Goal: Check status: Check status

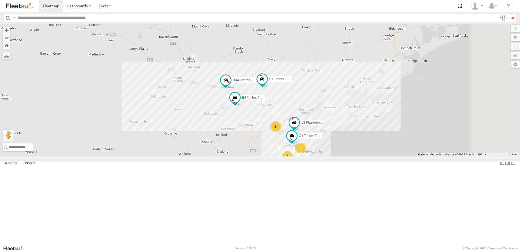
drag, startPoint x: 380, startPoint y: 196, endPoint x: 327, endPoint y: 180, distance: 55.3
click at [327, 157] on div "B4 Timber Truck 6 6 9 L3 Plasterboard Truck B5 Timber Truck C4 Timber Truck LX1…" at bounding box center [260, 90] width 520 height 133
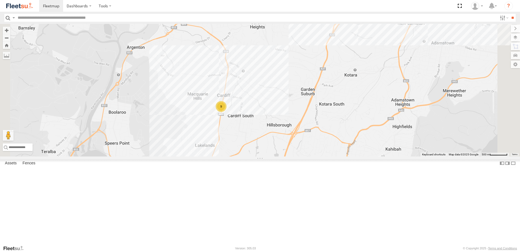
drag, startPoint x: 308, startPoint y: 189, endPoint x: 326, endPoint y: 205, distance: 24.3
click at [334, 157] on div "B4 Timber Truck L3 Plasterboard Truck B5 Timber Truck C4 Timber Truck LX1 Expre…" at bounding box center [260, 90] width 520 height 133
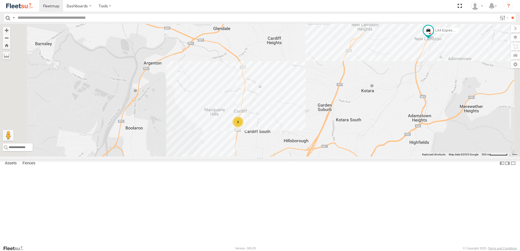
click at [313, 157] on div "B4 Timber Truck L3 Plasterboard Truck B5 Timber Truck C4 Timber Truck LX1 Expre…" at bounding box center [260, 90] width 520 height 133
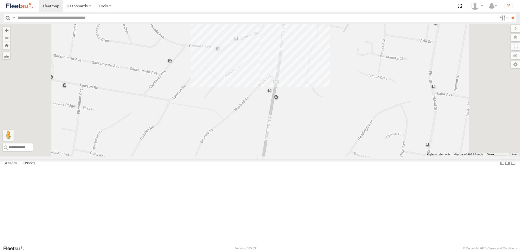
drag, startPoint x: 330, startPoint y: 145, endPoint x: 322, endPoint y: 188, distance: 43.5
click at [322, 157] on div "B4 Timber Truck L3 Plasterboard Truck B5 Timber Truck C4 Timber Truck LX1 Expre…" at bounding box center [260, 90] width 520 height 133
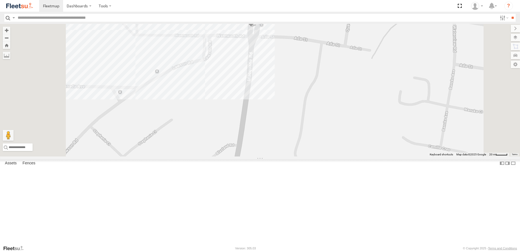
drag, startPoint x: 355, startPoint y: 123, endPoint x: 363, endPoint y: 172, distance: 49.1
click at [363, 157] on div "B4 Timber Truck L3 Plasterboard Truck B5 Timber Truck C4 Timber Truck LX1 Expre…" at bounding box center [260, 90] width 520 height 133
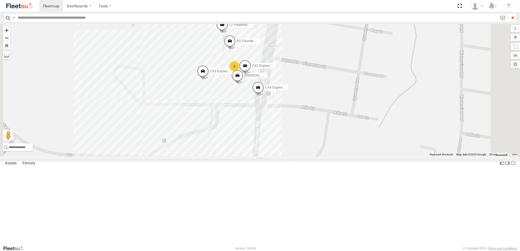
drag, startPoint x: 360, startPoint y: 153, endPoint x: 359, endPoint y: 181, distance: 28.3
click at [359, 157] on div "B4 Timber Truck L3 Plasterboard Truck B5 Timber Truck C4 Timber Truck LX1 Expre…" at bounding box center [260, 90] width 520 height 133
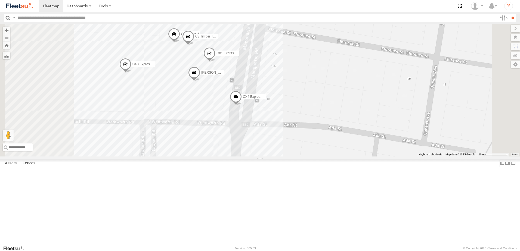
drag, startPoint x: 343, startPoint y: 150, endPoint x: 352, endPoint y: 195, distance: 45.8
click at [352, 157] on div "B4 Timber Truck L3 Plasterboard Truck B5 Timber Truck C4 Timber Truck LX1 Expre…" at bounding box center [260, 90] width 520 height 133
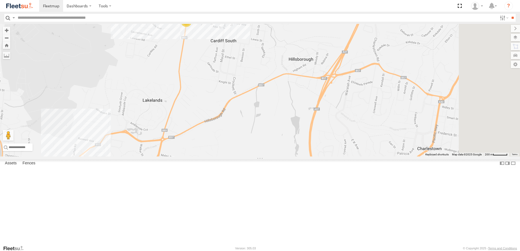
drag, startPoint x: 310, startPoint y: 158, endPoint x: 265, endPoint y: 82, distance: 88.3
click at [276, 98] on div "B4 Timber Truck L3 Plasterboard Truck B5 Timber Truck C4 Timber Truck LX1 Expre…" at bounding box center [260, 90] width 520 height 133
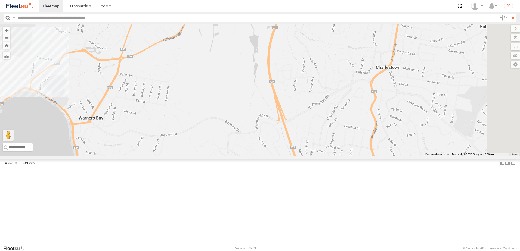
drag, startPoint x: 255, startPoint y: 129, endPoint x: 276, endPoint y: 29, distance: 102.7
click at [276, 29] on div "B4 Timber Truck L3 Plasterboard Truck B5 Timber Truck C4 Timber Truck LX1 Expre…" at bounding box center [260, 90] width 520 height 133
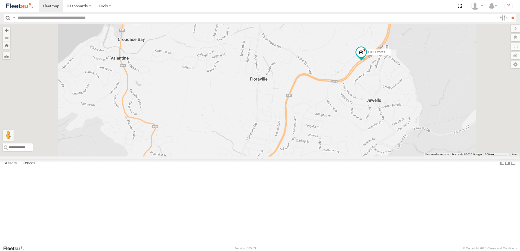
drag, startPoint x: 380, startPoint y: 90, endPoint x: 212, endPoint y: 265, distance: 243.0
click at [212, 251] on html "Dashboards" at bounding box center [260, 125] width 520 height 251
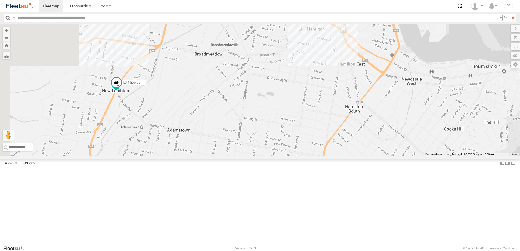
drag, startPoint x: 209, startPoint y: 175, endPoint x: 288, endPoint y: 182, distance: 79.5
click at [283, 157] on div "B4 Timber Truck L3 Plasterboard Truck B5 Timber Truck C4 Timber Truck LX1 Expre…" at bounding box center [260, 90] width 520 height 133
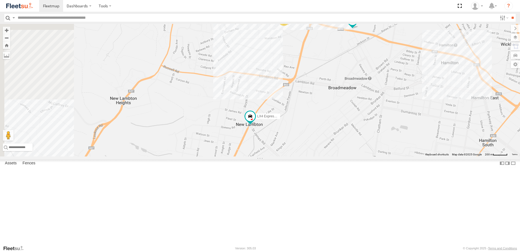
drag, startPoint x: 268, startPoint y: 172, endPoint x: 309, endPoint y: 199, distance: 49.5
click at [309, 157] on div "B4 Timber Truck L3 Plasterboard Truck B5 Timber Truck C4 Timber Truck LX1 Expre…" at bounding box center [260, 90] width 520 height 133
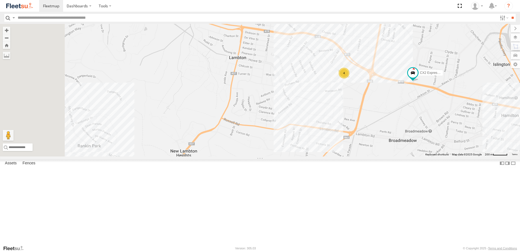
drag, startPoint x: 344, startPoint y: 156, endPoint x: 396, endPoint y: 202, distance: 69.0
click at [396, 157] on div "B4 Timber Truck L3 Plasterboard Truck B5 Timber Truck C4 Timber Truck LX1 Expre…" at bounding box center [260, 90] width 520 height 133
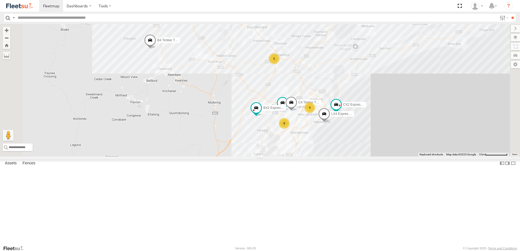
drag, startPoint x: 363, startPoint y: 139, endPoint x: 358, endPoint y: 109, distance: 30.7
click at [358, 109] on div "B4 Timber Truck B2 Timber Truck L3 Plasterboard Truck B5 Timber Truck CX2 Expre…" at bounding box center [260, 90] width 520 height 133
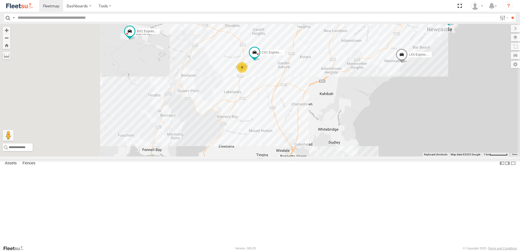
drag, startPoint x: 307, startPoint y: 148, endPoint x: 345, endPoint y: 133, distance: 41.3
click at [348, 132] on div "B4 Timber Truck B2 Timber Truck L3 Plasterboard Truck B5 Timber Truck CX2 Expre…" at bounding box center [260, 90] width 520 height 133
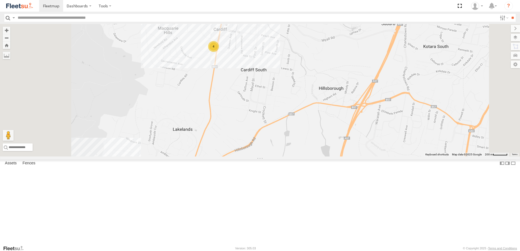
drag, startPoint x: 335, startPoint y: 106, endPoint x: 359, endPoint y: 182, distance: 79.9
click at [358, 157] on div "B4 Timber Truck B2 Timber Truck L3 Plasterboard Truck B5 Timber Truck CX2 Expre…" at bounding box center [260, 90] width 520 height 133
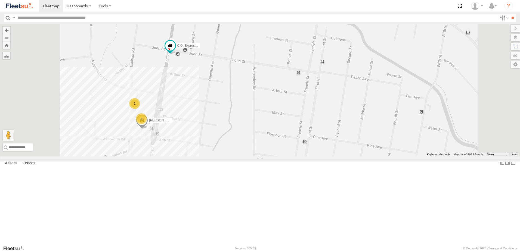
drag, startPoint x: 244, startPoint y: 162, endPoint x: 291, endPoint y: 147, distance: 49.9
click at [291, 147] on div "B4 Timber Truck B2 Timber Truck L3 Plasterboard Truck B5 Timber Truck CX2 Expre…" at bounding box center [260, 90] width 520 height 133
